Goal: Task Accomplishment & Management: Complete application form

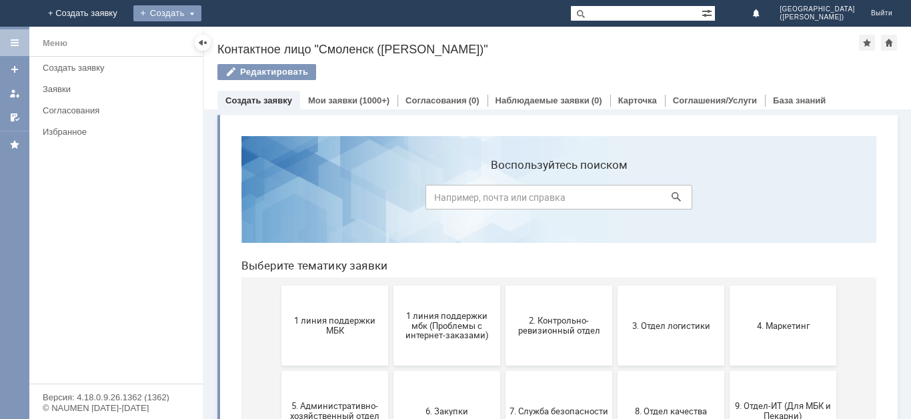
click at [201, 11] on div "Создать" at bounding box center [167, 13] width 68 height 16
click at [237, 37] on link "Заявка" at bounding box center [186, 40] width 101 height 16
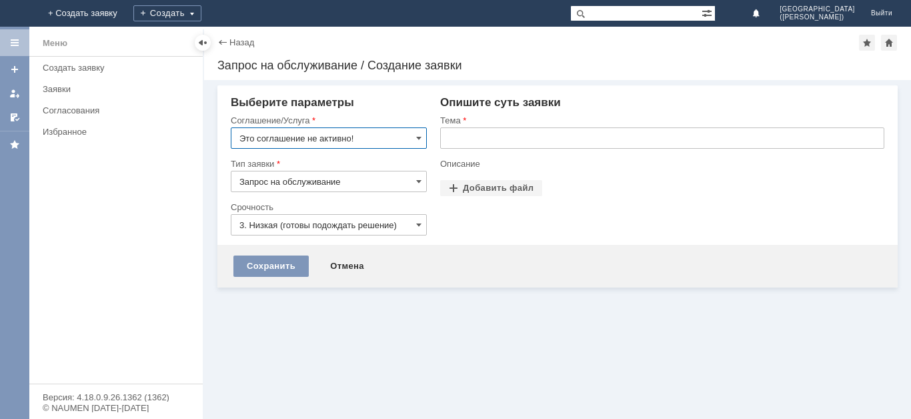
click at [337, 143] on input "Это соглашение не активно!" at bounding box center [329, 137] width 196 height 21
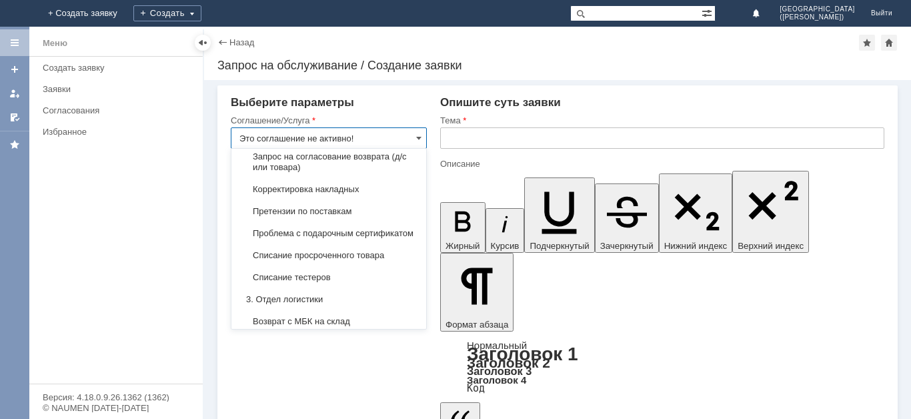
scroll to position [245, 0]
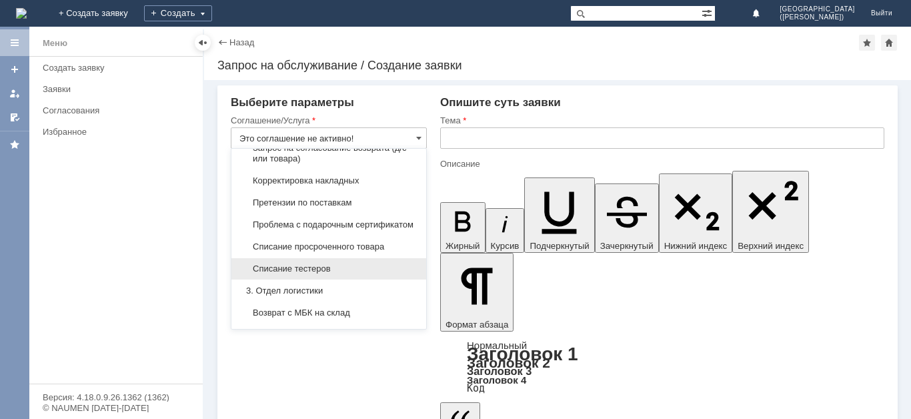
click at [376, 279] on div "Списание тестеров" at bounding box center [328, 268] width 195 height 21
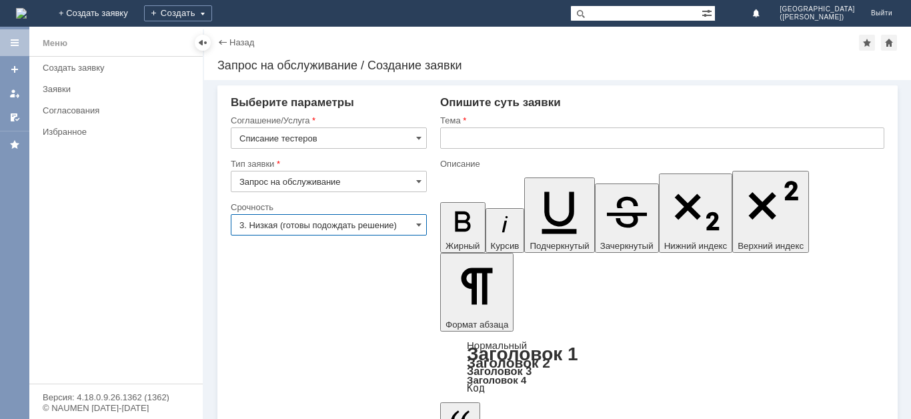
click at [319, 227] on input "3. Низкая (готовы подождать решение)" at bounding box center [329, 224] width 196 height 21
type input "Списание тестеров"
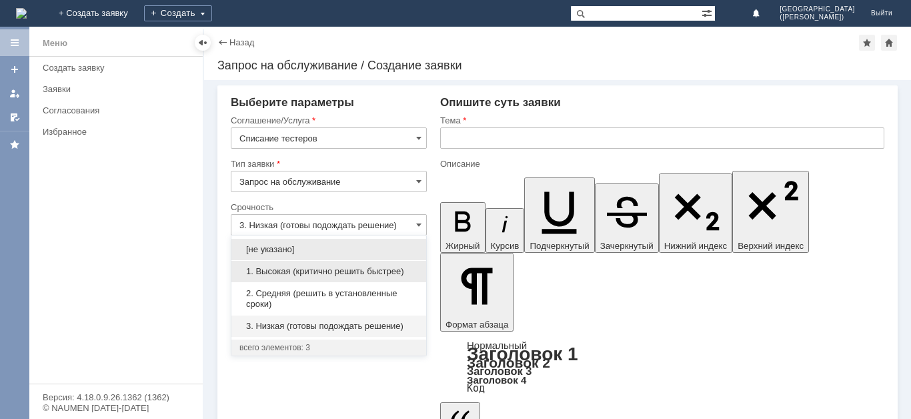
click at [325, 270] on span "1. Высокая (критично решить быстрее)" at bounding box center [328, 271] width 179 height 11
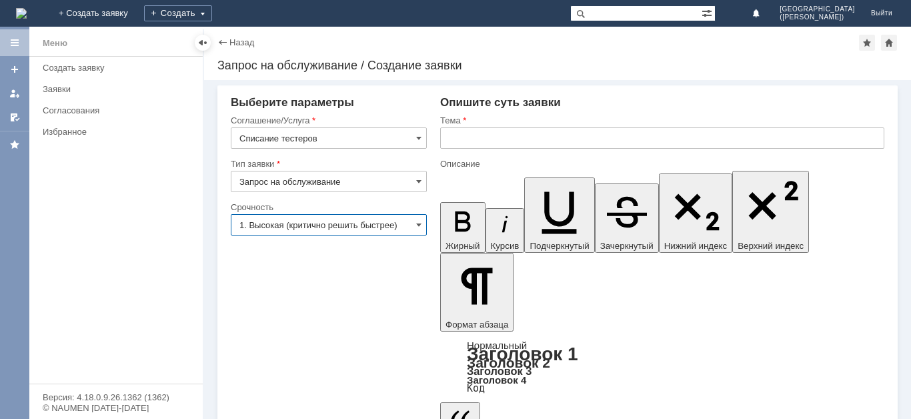
type input "1. Высокая (критично решить быстрее)"
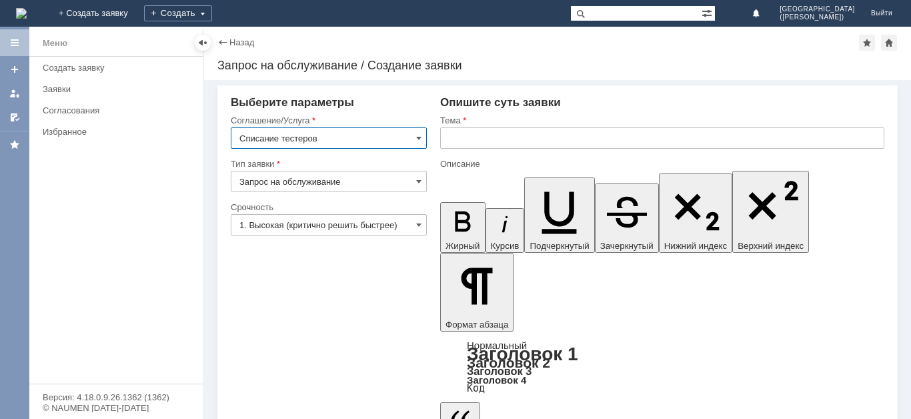
click at [357, 137] on input "Списание тестеров" at bounding box center [329, 137] width 196 height 21
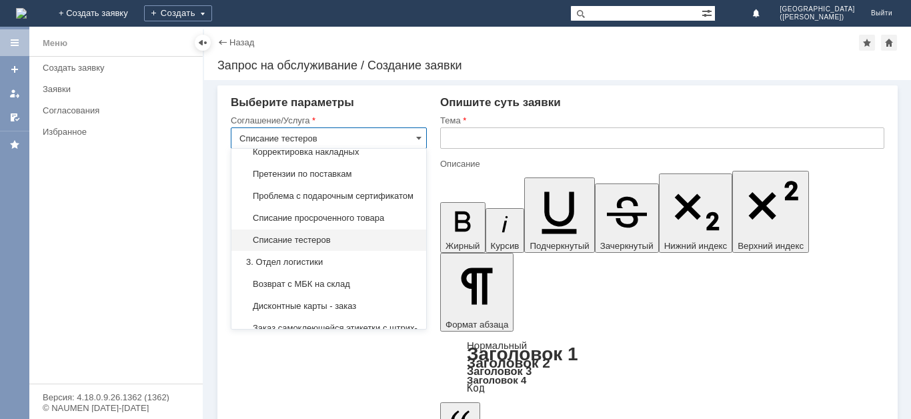
scroll to position [285, 0]
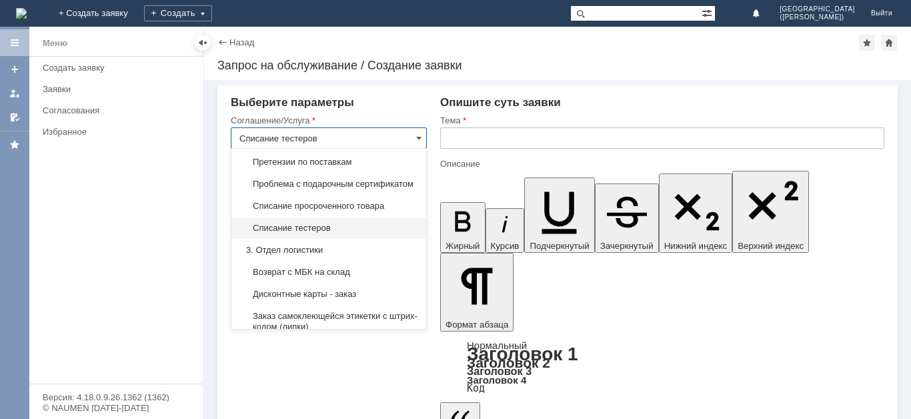
click at [493, 141] on input "text" at bounding box center [662, 137] width 444 height 21
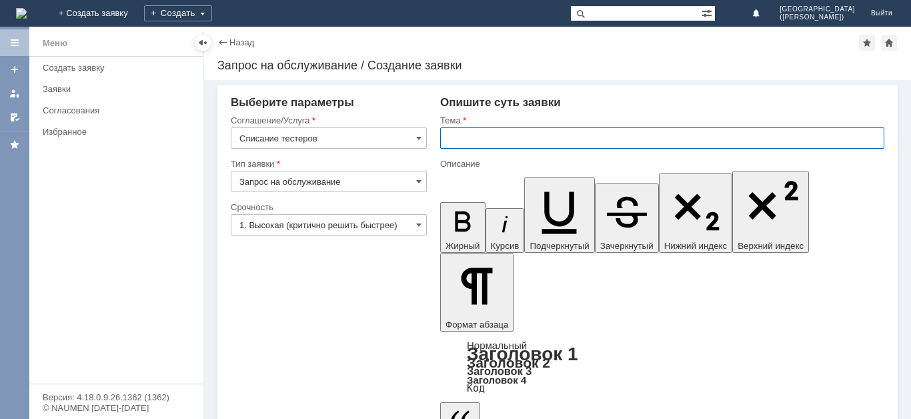
type input "Списание тестеров"
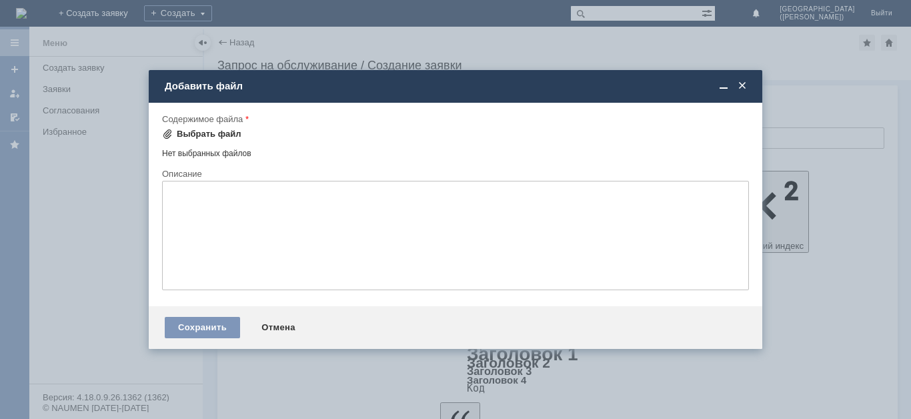
click at [235, 135] on div "Выбрать файл" at bounding box center [209, 134] width 65 height 11
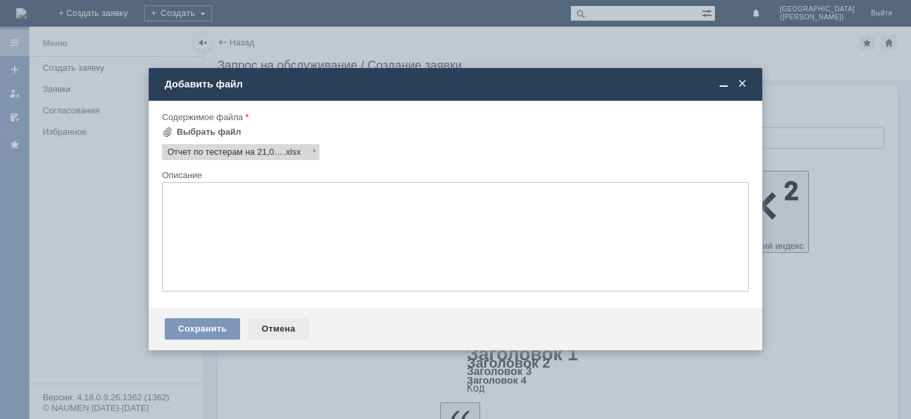
scroll to position [0, 0]
click at [202, 327] on div "Сохранить" at bounding box center [202, 328] width 75 height 21
